Goal: Transaction & Acquisition: Download file/media

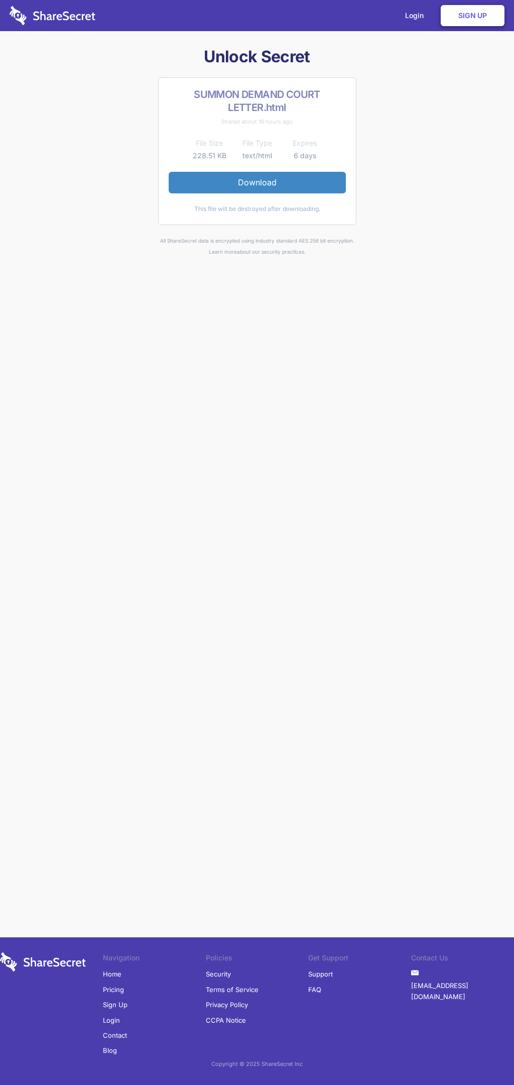
click at [257, 182] on link "Download" at bounding box center [257, 182] width 177 height 21
